Goal: Find specific page/section: Locate a particular part of the current website

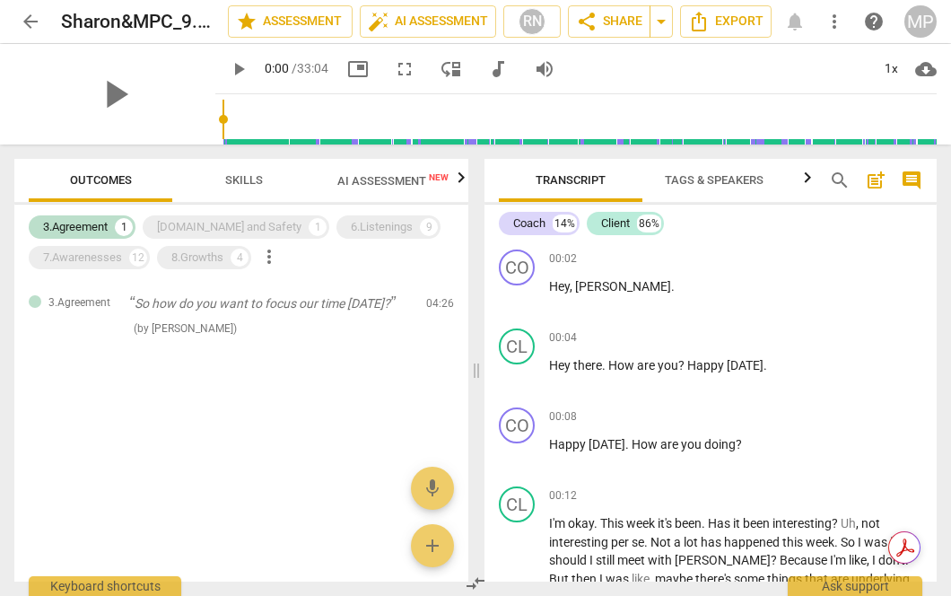
click at [33, 28] on span "arrow_back" at bounding box center [31, 22] width 22 height 22
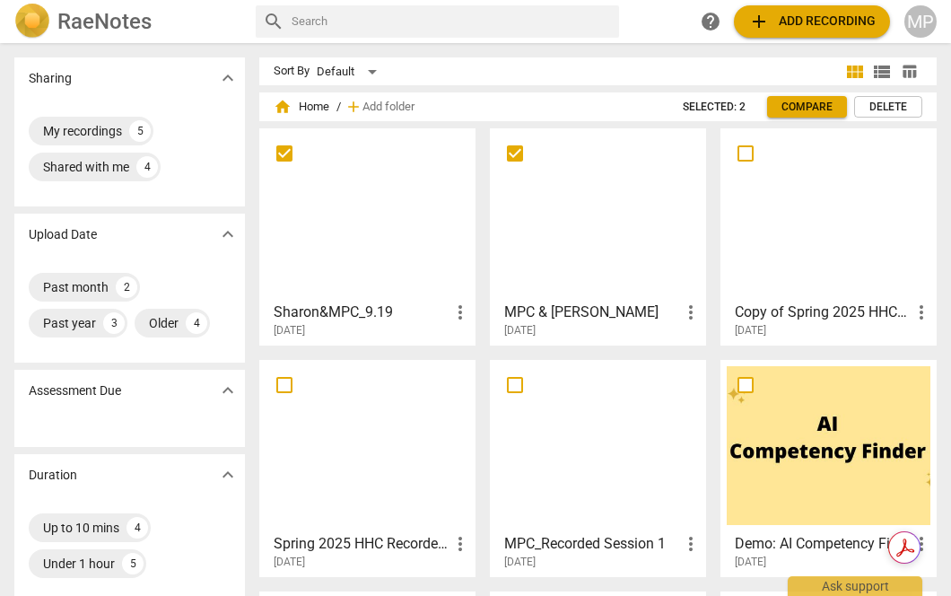
click at [378, 317] on h3 "Sharon&MPC_9.19" at bounding box center [362, 312] width 176 height 22
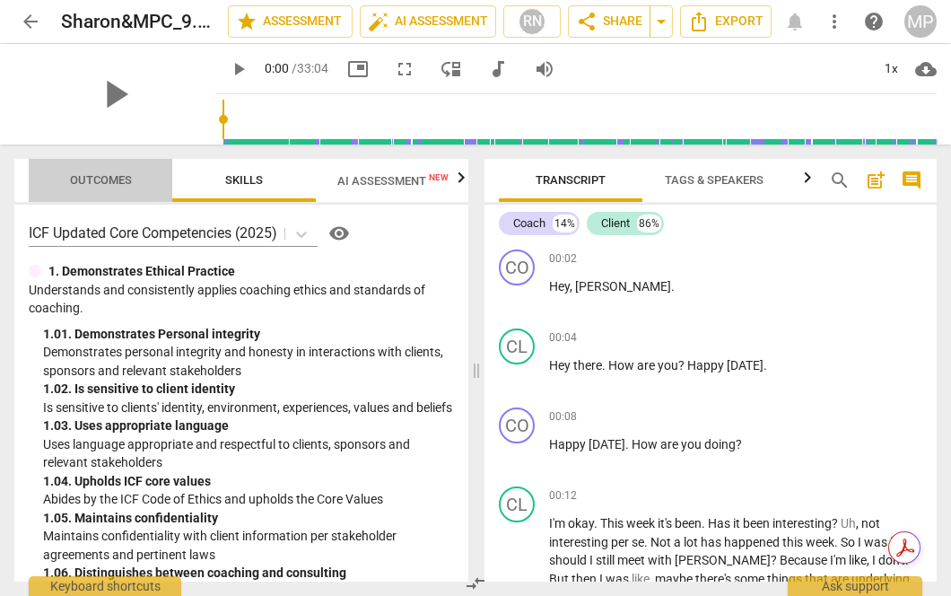
click at [104, 181] on span "Outcomes" at bounding box center [101, 179] width 62 height 13
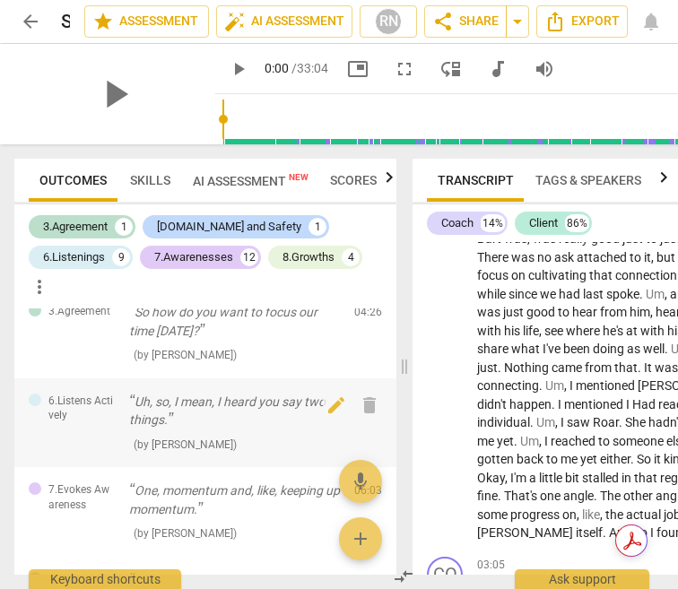
scroll to position [28, 0]
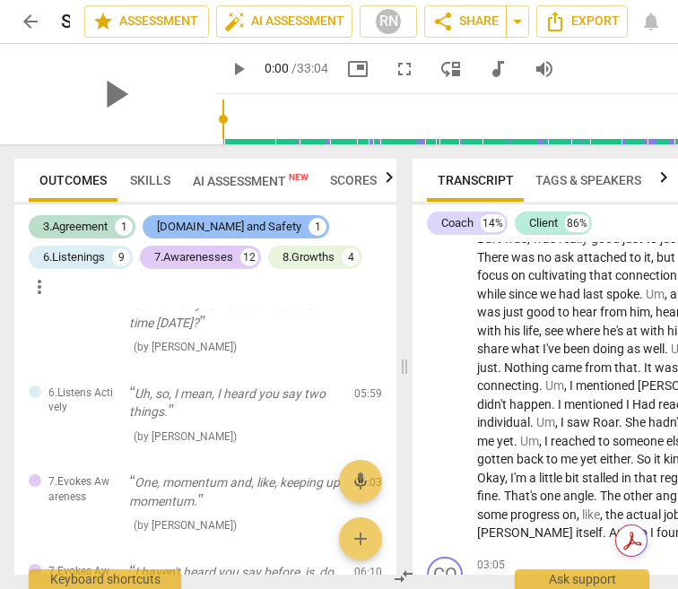
click at [189, 223] on div "[DOMAIN_NAME] and Safety" at bounding box center [229, 227] width 144 height 18
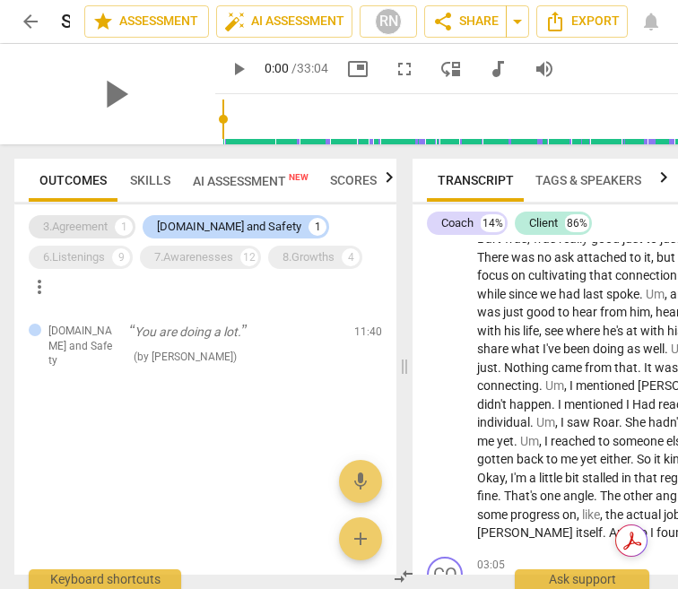
click at [81, 223] on div "3.Agreement" at bounding box center [75, 227] width 65 height 18
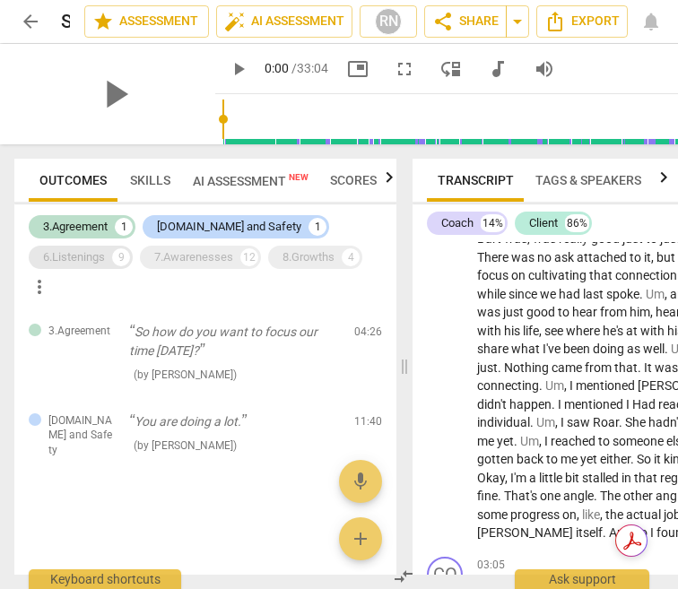
click at [87, 262] on div "6.Listenings" at bounding box center [74, 257] width 62 height 18
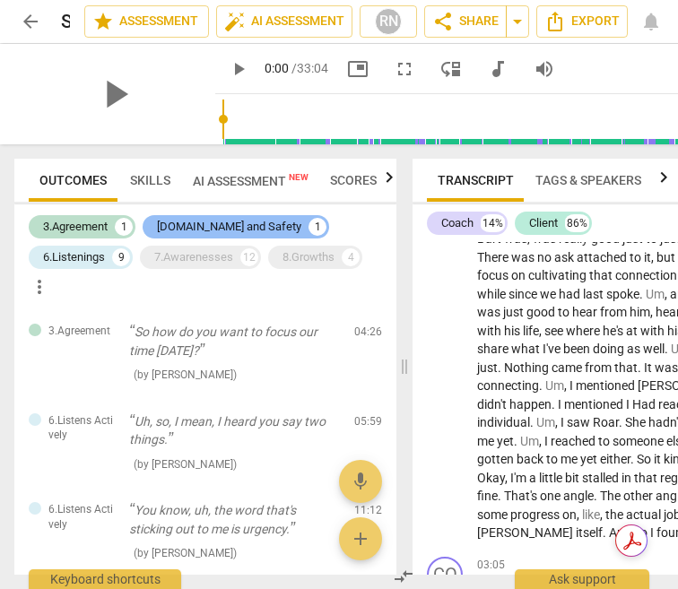
click at [196, 231] on div "[DOMAIN_NAME] and Safety" at bounding box center [229, 227] width 144 height 18
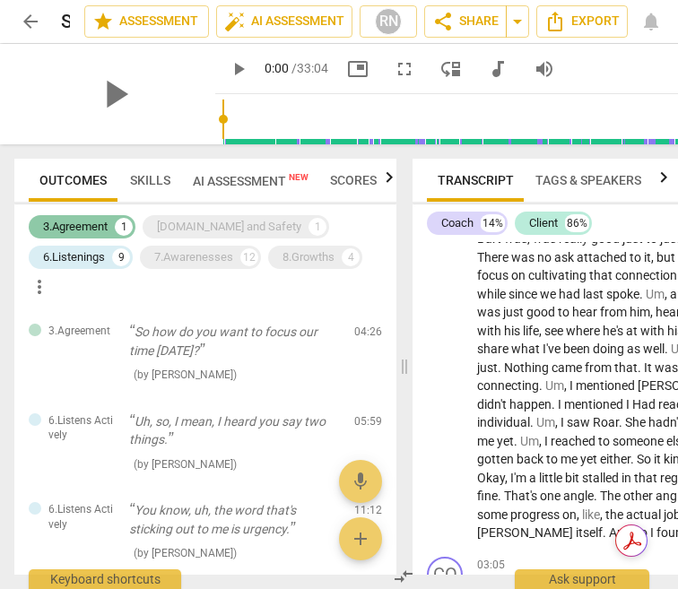
click at [87, 229] on div "3.Agreement" at bounding box center [75, 227] width 65 height 18
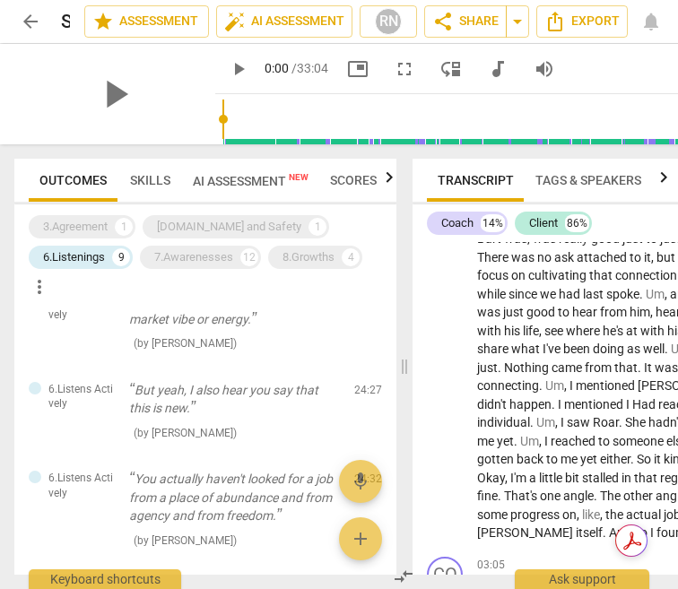
scroll to position [389, 0]
click at [100, 255] on div "6.Listenings" at bounding box center [74, 257] width 62 height 18
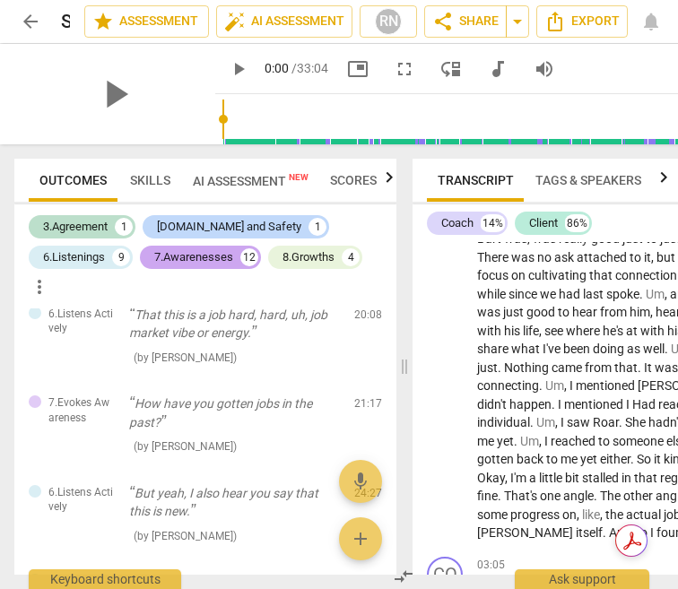
click at [196, 256] on div "7.Awarenesses" at bounding box center [193, 257] width 79 height 18
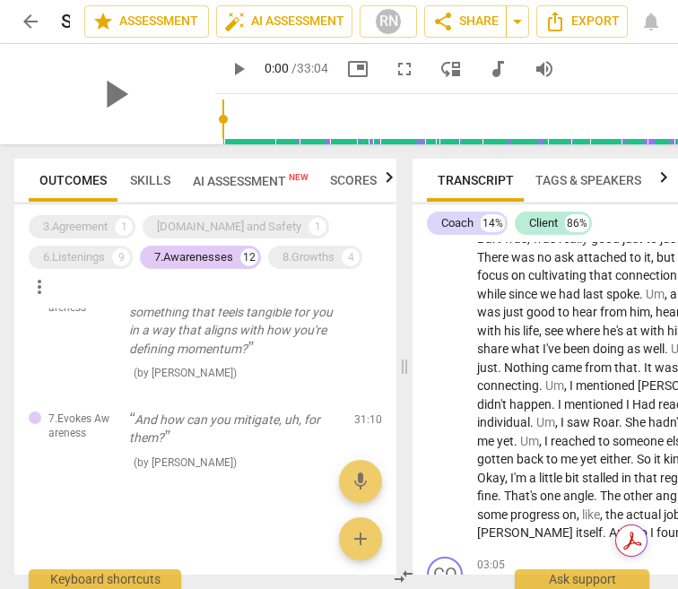
scroll to position [1029, 0]
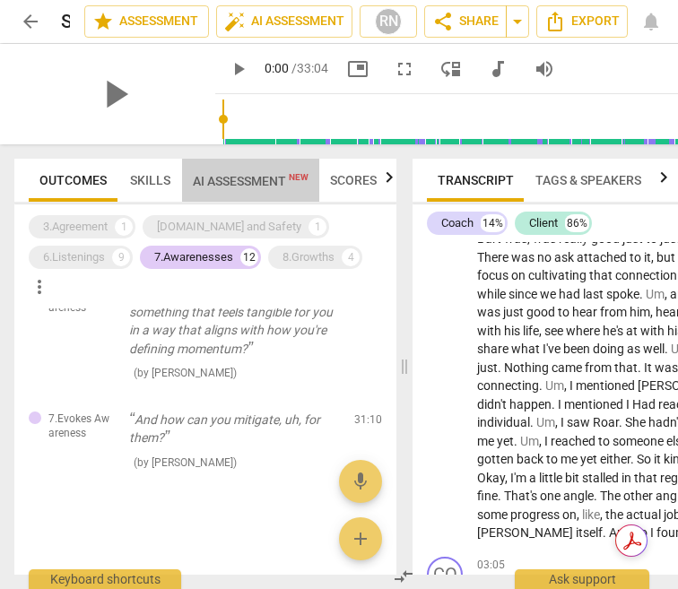
click at [232, 175] on span "AI Assessment New" at bounding box center [251, 181] width 116 height 14
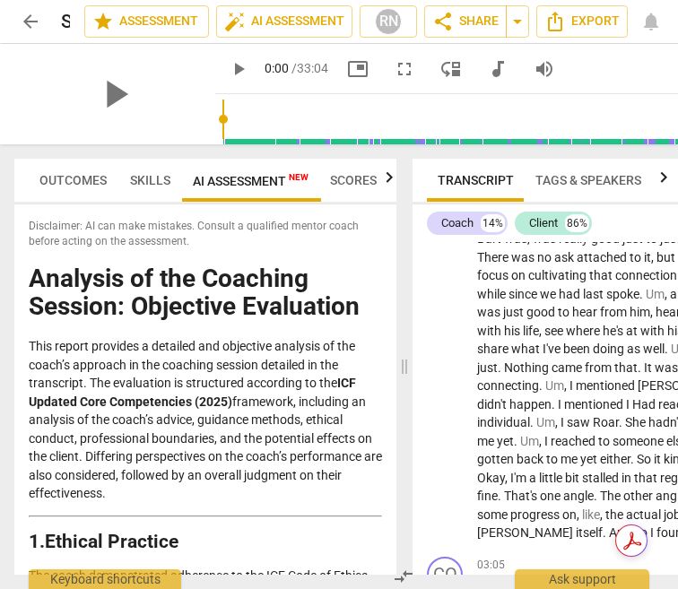
click at [149, 186] on span "Skills" at bounding box center [150, 180] width 40 height 14
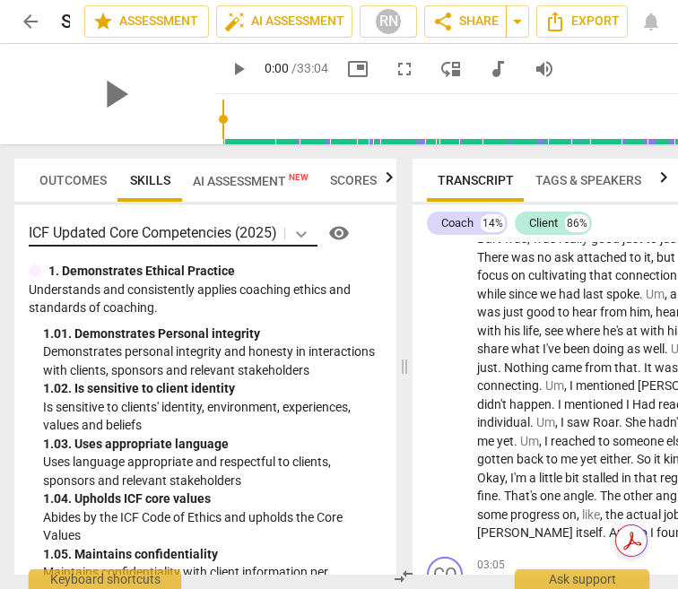
click at [299, 230] on icon at bounding box center [301, 234] width 18 height 18
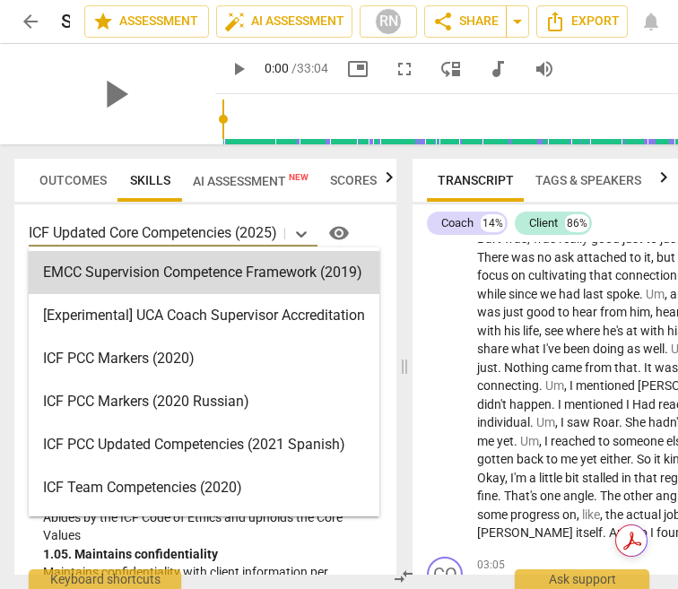
click at [410, 243] on div "Transcript Tags & Speakers Analytics search post_add comment Coach 14% Client 8…" at bounding box center [606, 366] width 402 height 445
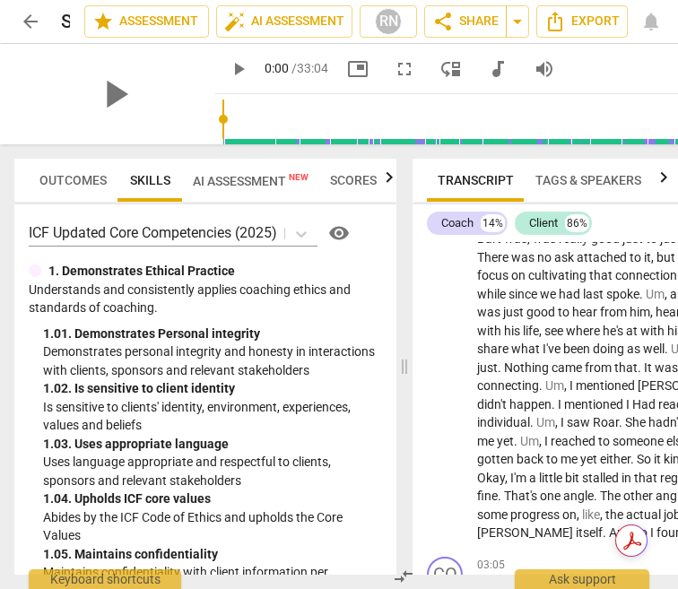
click at [343, 241] on span "visibility" at bounding box center [339, 233] width 22 height 22
